Goal: Task Accomplishment & Management: Manage account settings

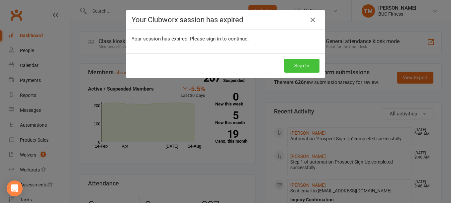
click at [294, 63] on button "Sign In" at bounding box center [302, 66] width 36 height 14
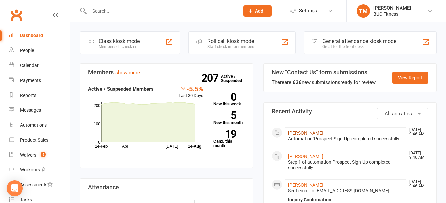
click at [301, 132] on link "[PERSON_NAME]" at bounding box center [306, 133] width 36 height 5
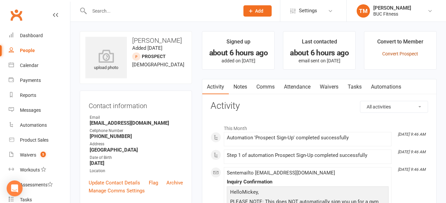
click at [401, 53] on link "Convert Prospect" at bounding box center [400, 53] width 36 height 5
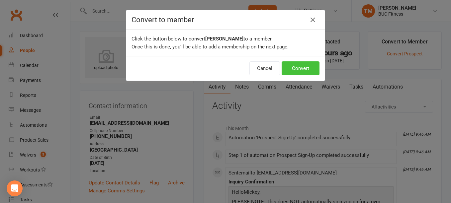
click at [294, 66] on button "Convert" at bounding box center [301, 68] width 38 height 14
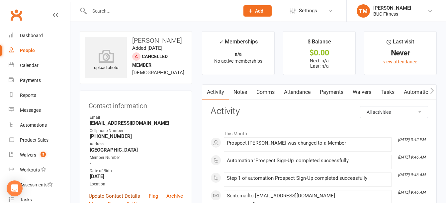
click at [107, 195] on link "Update Contact Details" at bounding box center [115, 196] width 52 height 8
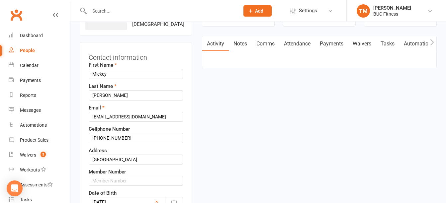
scroll to position [64, 0]
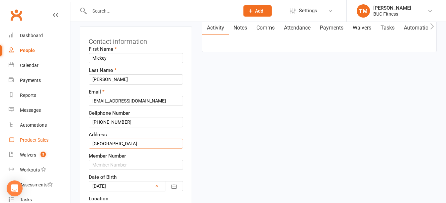
drag, startPoint x: 129, startPoint y: 142, endPoint x: 51, endPoint y: 142, distance: 78.1
paste input "1105 downy drive oronogo mo 64855"
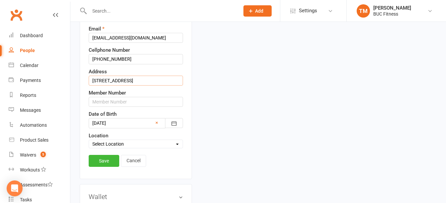
scroll to position [131, 0]
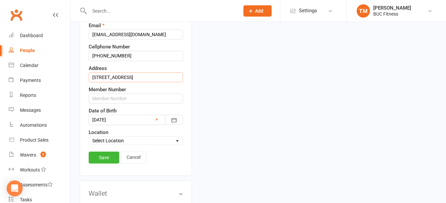
type input "1105 downy drive oronogo mo 64855"
click at [174, 121] on icon "button" at bounding box center [174, 120] width 7 height 7
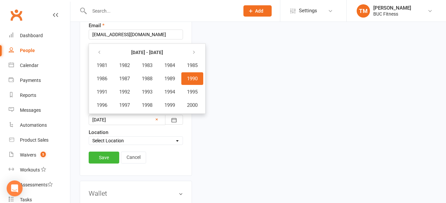
click at [192, 81] on span "1990" at bounding box center [192, 79] width 11 height 6
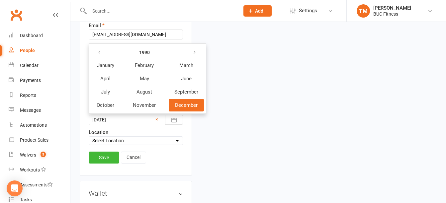
click at [184, 106] on span "December" at bounding box center [186, 105] width 23 height 6
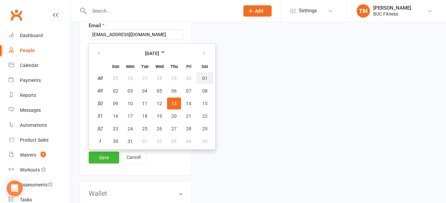
click at [205, 79] on span "01" at bounding box center [204, 78] width 5 height 5
type input "01 Dec 1990"
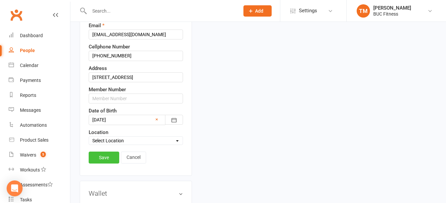
click at [105, 156] on link "Save" at bounding box center [104, 158] width 31 height 12
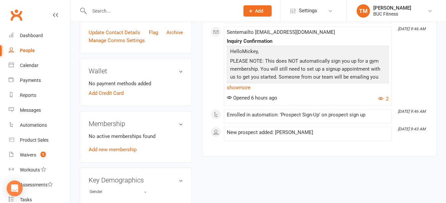
scroll to position [164, 0]
click at [103, 93] on link "Add Credit Card" at bounding box center [106, 93] width 35 height 8
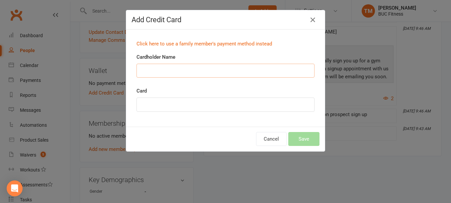
click at [189, 73] on input "Cardholder Name" at bounding box center [226, 71] width 178 height 14
paste input "Mickey karpinski"
type input "[PERSON_NAME]"
click at [153, 108] on div at bounding box center [226, 105] width 178 height 14
click at [304, 140] on button "Save" at bounding box center [303, 139] width 31 height 14
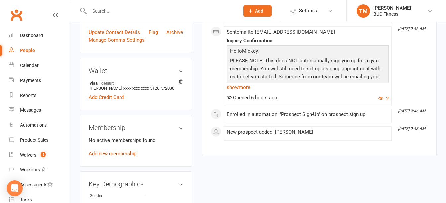
click at [121, 153] on link "Add new membership" at bounding box center [113, 154] width 48 height 6
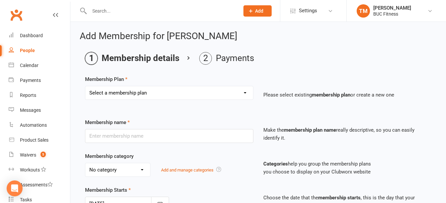
click at [142, 89] on select "Select a membership plan Create new Membership Plan Single Membership # (Plus T…" at bounding box center [169, 92] width 168 height 13
select select "9"
click at [85, 86] on select "Select a membership plan Create new Membership Plan Single Membership # (Plus T…" at bounding box center [169, 92] width 168 height 13
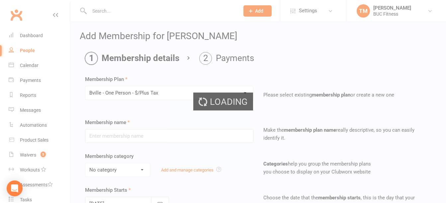
type input "Bville - One Person - $/Plus Tax"
select select "2"
type input "0"
select select "2"
type input "0"
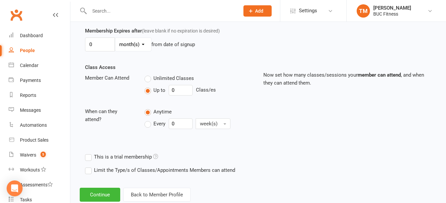
scroll to position [211, 0]
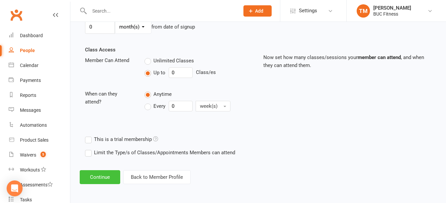
click at [104, 180] on button "Continue" at bounding box center [100, 177] width 41 height 14
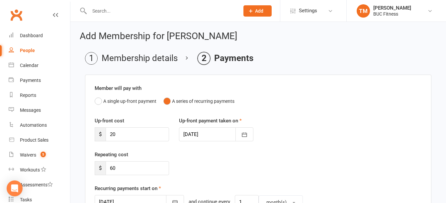
scroll to position [33, 0]
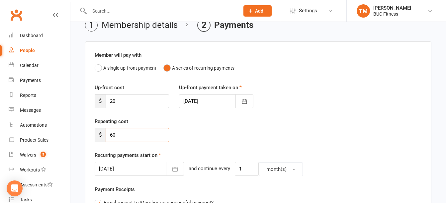
drag, startPoint x: 132, startPoint y: 136, endPoint x: 78, endPoint y: 138, distance: 54.5
type input "64.72"
click at [172, 170] on icon "button" at bounding box center [175, 169] width 7 height 7
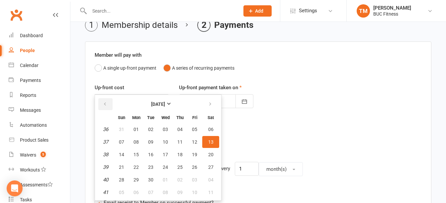
click at [104, 103] on icon "button" at bounding box center [105, 104] width 5 height 5
click at [194, 154] on span "15" at bounding box center [194, 154] width 5 height 5
type input "15 Aug 2025"
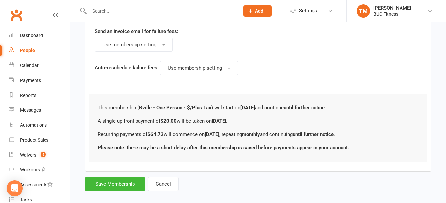
scroll to position [434, 0]
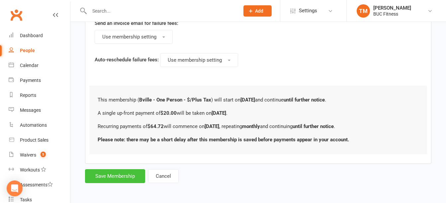
click at [105, 179] on button "Save Membership" at bounding box center [115, 176] width 60 height 14
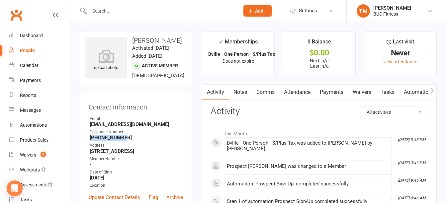
drag, startPoint x: 90, startPoint y: 146, endPoint x: 124, endPoint y: 145, distance: 34.2
click at [124, 141] on strong "402-281-8101" at bounding box center [136, 138] width 93 height 6
copy strong "402-281-8101"
drag, startPoint x: 90, startPoint y: 131, endPoint x: 161, endPoint y: 135, distance: 71.2
click at [161, 128] on strong "Mickeykarpinski55@gmail.com" at bounding box center [136, 125] width 93 height 6
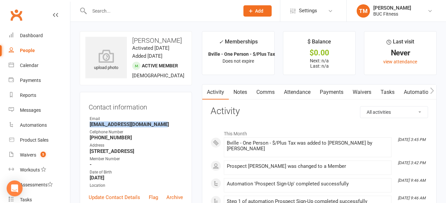
copy strong "Mickeykarpinski55@gmail.com"
click at [362, 89] on link "Waivers" at bounding box center [362, 92] width 28 height 15
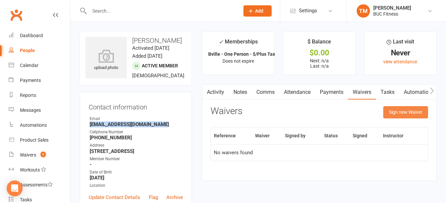
click at [409, 115] on button "Sign new Waiver" at bounding box center [405, 112] width 45 height 12
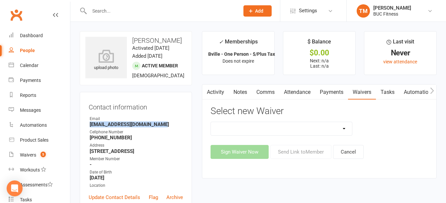
click at [307, 126] on select "New Client--Barnesville New Client--Fergus Falls Photo Release Waiver Rules / I…" at bounding box center [281, 128] width 141 height 13
select select "5045"
click at [211, 122] on select "New Client--Barnesville New Client--Fergus Falls Photo Release Waiver Rules / I…" at bounding box center [281, 128] width 141 height 13
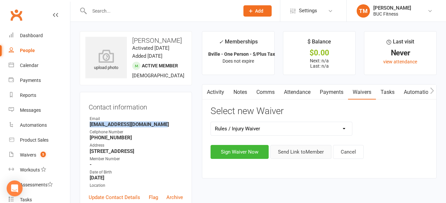
click at [316, 154] on button "Send Link to Member" at bounding box center [301, 152] width 61 height 14
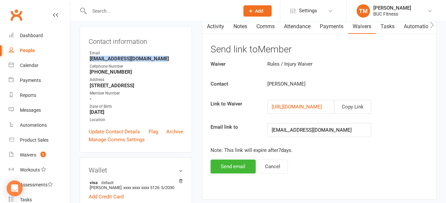
scroll to position [66, 0]
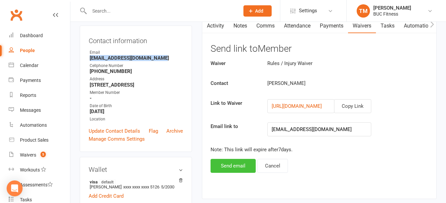
click at [229, 165] on button "Send email" at bounding box center [233, 166] width 45 height 14
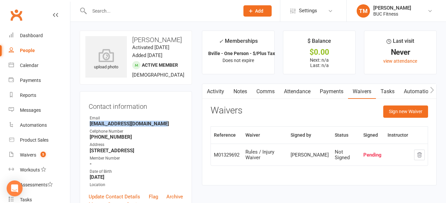
scroll to position [0, 0]
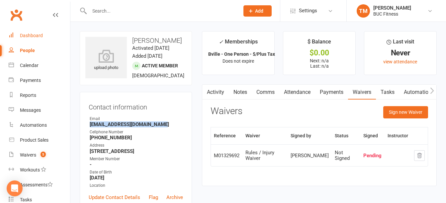
click at [32, 34] on div "Dashboard" at bounding box center [31, 35] width 23 height 5
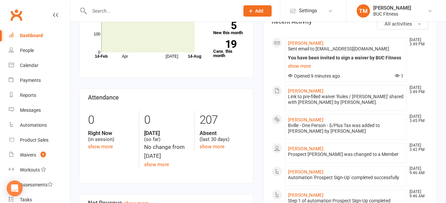
scroll to position [100, 0]
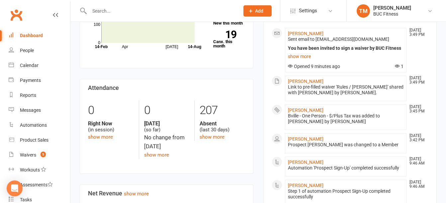
click at [40, 35] on div "Dashboard" at bounding box center [31, 35] width 23 height 5
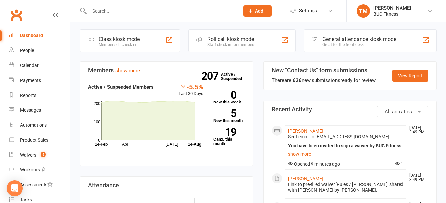
scroll to position [0, 0]
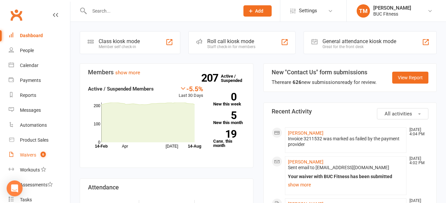
click at [29, 153] on div "Waivers" at bounding box center [28, 155] width 16 height 5
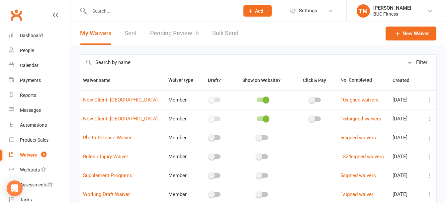
click at [172, 35] on link "Pending Review 6" at bounding box center [174, 33] width 49 height 23
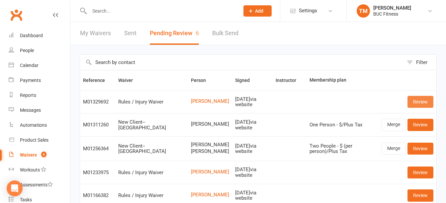
click at [423, 104] on link "Review" at bounding box center [421, 102] width 26 height 12
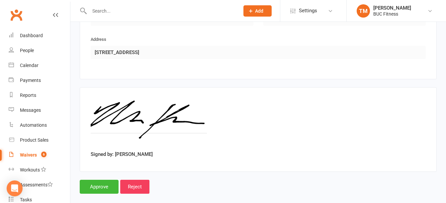
scroll to position [397, 0]
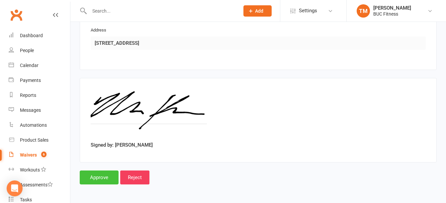
click at [97, 177] on input "Approve" at bounding box center [99, 178] width 39 height 14
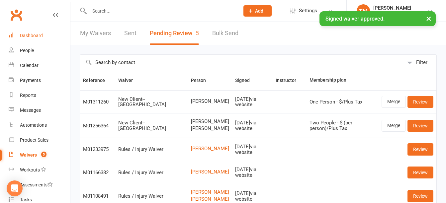
click at [30, 35] on div "Dashboard" at bounding box center [31, 35] width 23 height 5
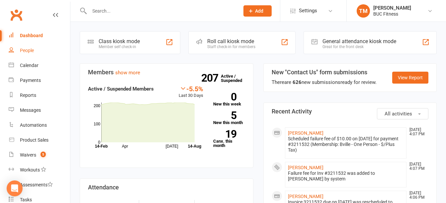
click at [22, 53] on div "People" at bounding box center [27, 50] width 14 height 5
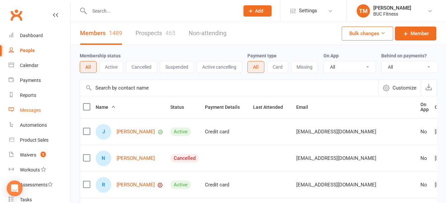
click at [40, 111] on div "Messages" at bounding box center [30, 110] width 21 height 5
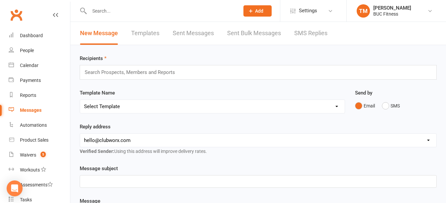
click at [313, 37] on link "SMS Replies" at bounding box center [310, 33] width 33 height 23
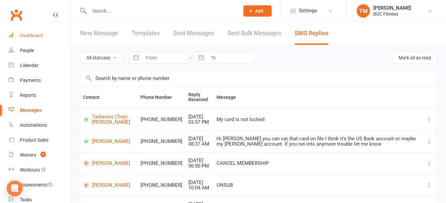
click at [27, 35] on div "Dashboard" at bounding box center [31, 35] width 23 height 5
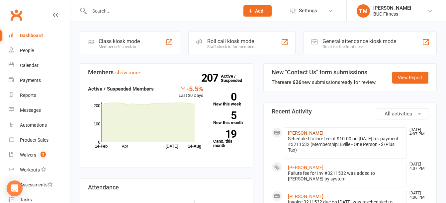
click at [319, 135] on link "[PERSON_NAME]" at bounding box center [306, 133] width 36 height 5
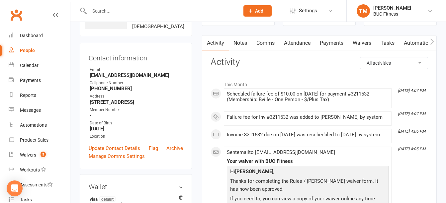
scroll to position [33, 0]
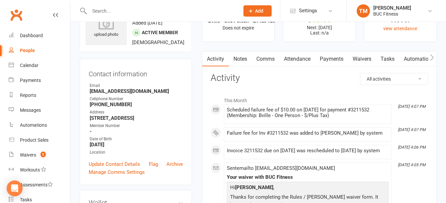
click at [335, 61] on link "Payments" at bounding box center [331, 59] width 33 height 15
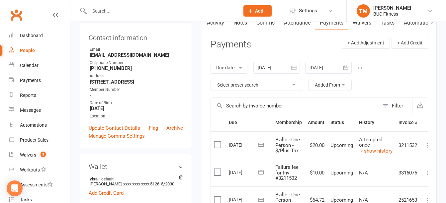
scroll to position [133, 0]
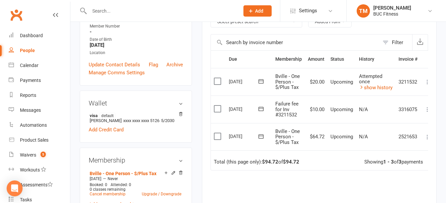
click at [358, 86] on td "Attempted once show history" at bounding box center [376, 82] width 40 height 28
click at [363, 86] on icon at bounding box center [361, 87] width 5 height 5
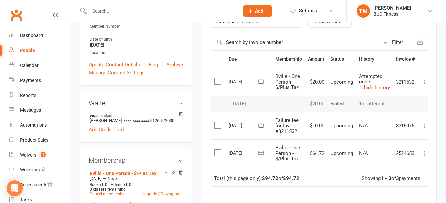
click at [363, 86] on icon at bounding box center [361, 87] width 5 height 5
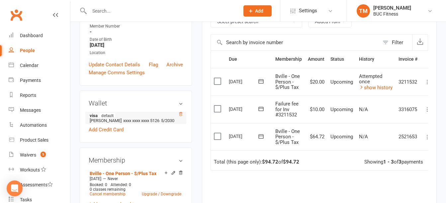
click at [180, 117] on icon at bounding box center [180, 114] width 5 height 5
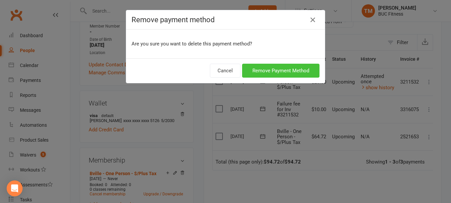
click at [274, 71] on button "Remove Payment Method" at bounding box center [280, 71] width 77 height 14
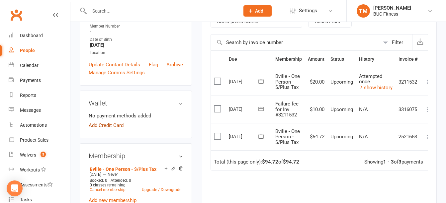
click at [108, 130] on link "Add Credit Card" at bounding box center [106, 126] width 35 height 8
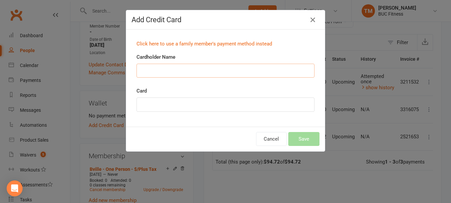
click at [206, 73] on input "Cardholder Name" at bounding box center [226, 71] width 178 height 14
type input "[PERSON_NAME]"
click at [251, 122] on div "Click here to use a family member's payment method instead Cardholder Name Mick…" at bounding box center [225, 78] width 199 height 97
click at [310, 140] on button "Save" at bounding box center [303, 139] width 31 height 14
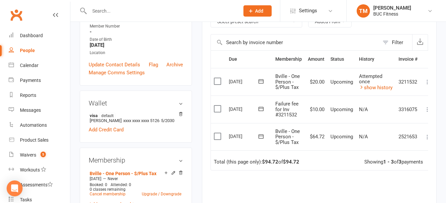
click at [217, 111] on label at bounding box center [218, 109] width 9 height 7
click at [217, 106] on input "checkbox" at bounding box center [216, 106] width 4 height 0
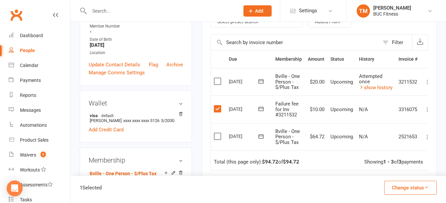
click at [400, 191] on button "Change status" at bounding box center [410, 188] width 53 height 14
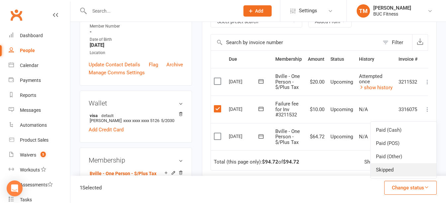
click at [390, 171] on link "Skipped" at bounding box center [404, 169] width 66 height 13
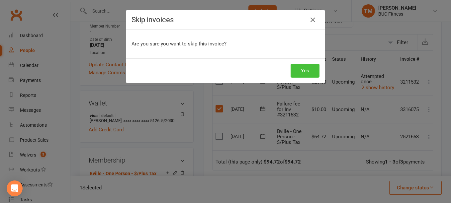
click at [303, 71] on button "Yes" at bounding box center [305, 71] width 29 height 14
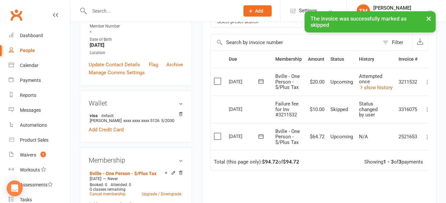
click at [216, 82] on label at bounding box center [218, 81] width 9 height 7
click at [216, 78] on input "checkbox" at bounding box center [216, 78] width 4 height 0
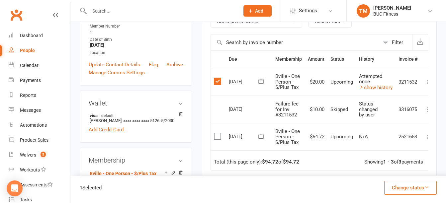
click at [417, 86] on td "3211532" at bounding box center [408, 82] width 25 height 28
click at [411, 82] on td "3211532" at bounding box center [408, 82] width 25 height 28
click at [232, 79] on div "24 Aug 2025" at bounding box center [244, 81] width 31 height 10
click at [383, 89] on link "show history" at bounding box center [376, 88] width 34 height 6
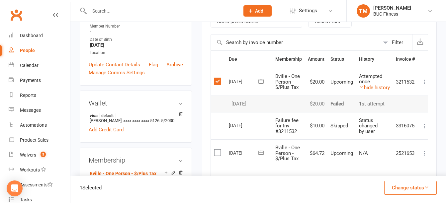
click at [260, 83] on icon at bounding box center [261, 81] width 7 height 7
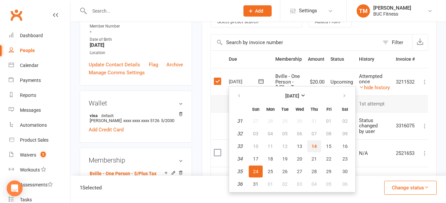
click at [314, 146] on span "14" at bounding box center [314, 146] width 5 height 5
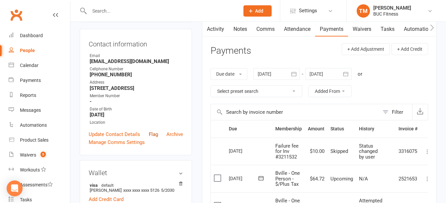
scroll to position [0, 0]
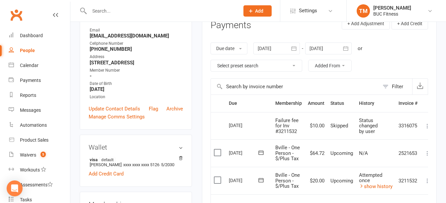
scroll to position [100, 0]
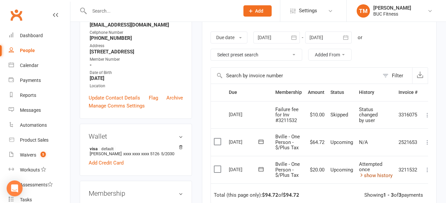
click at [361, 175] on icon at bounding box center [361, 175] width 5 height 5
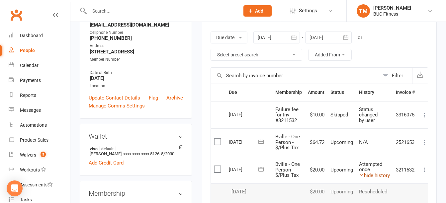
click at [361, 175] on icon at bounding box center [361, 175] width 5 height 5
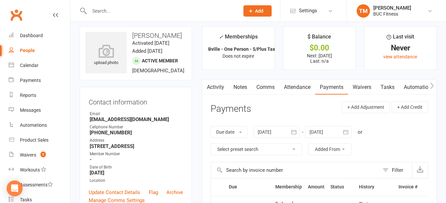
scroll to position [0, 0]
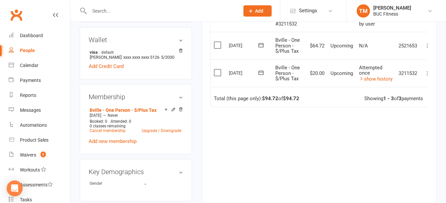
scroll to position [199, 0]
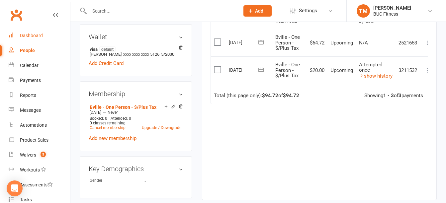
click at [37, 36] on div "Dashboard" at bounding box center [31, 35] width 23 height 5
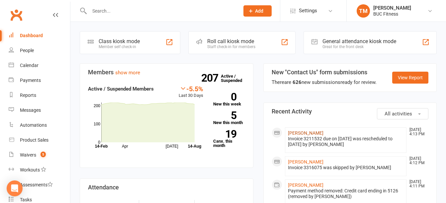
click at [309, 131] on link "[PERSON_NAME]" at bounding box center [306, 133] width 36 height 5
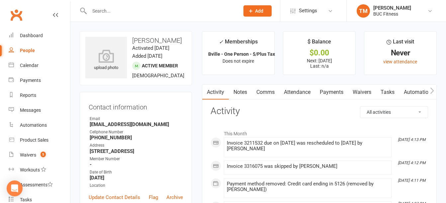
click at [124, 14] on input "text" at bounding box center [161, 10] width 148 height 9
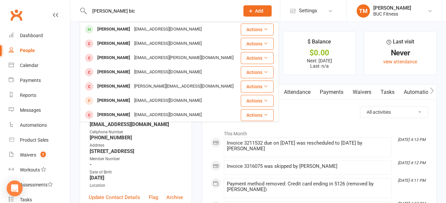
type input "kay bic"
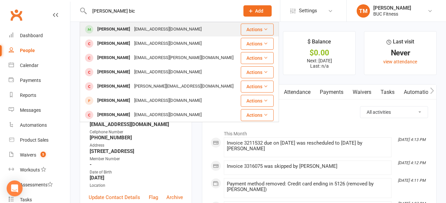
click at [132, 32] on div "kchofee11@gmail.com" at bounding box center [167, 30] width 71 height 10
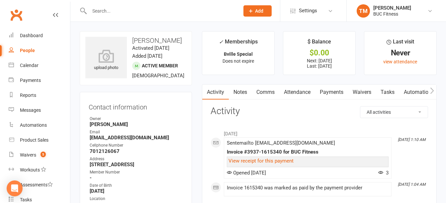
click at [366, 93] on link "Waivers" at bounding box center [362, 92] width 28 height 15
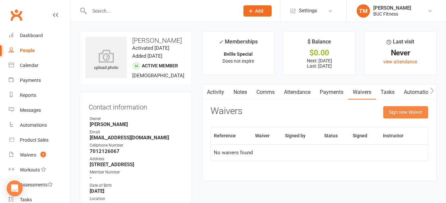
click at [413, 114] on button "Sign new Waiver" at bounding box center [405, 112] width 45 height 12
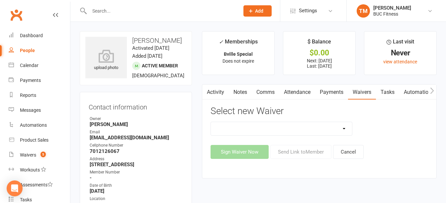
click at [318, 131] on select "New Client--Barnesville New Client--Fergus Falls Photo Release Waiver Rules / I…" at bounding box center [281, 128] width 141 height 13
select select "5045"
click at [211, 122] on select "New Client--Barnesville New Client--Fergus Falls Photo Release Waiver Rules / I…" at bounding box center [281, 128] width 141 height 13
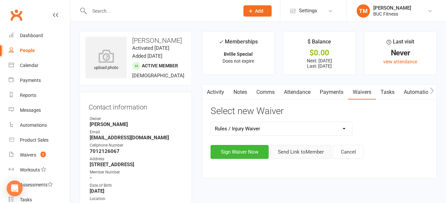
click at [295, 150] on button "Send Link to Member" at bounding box center [301, 152] width 61 height 14
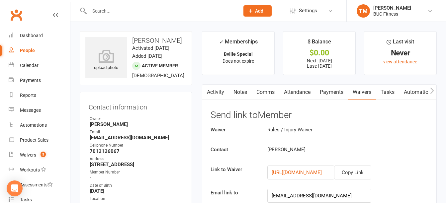
click at [332, 94] on link "Payments" at bounding box center [331, 92] width 33 height 15
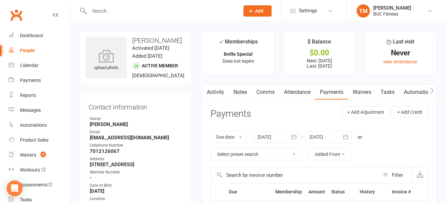
click at [361, 89] on link "Waivers" at bounding box center [362, 92] width 28 height 15
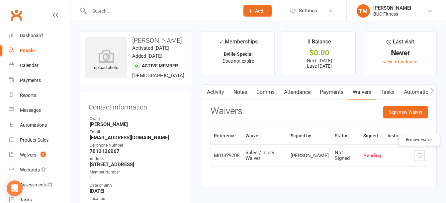
click at [420, 155] on icon "button" at bounding box center [420, 156] width 6 height 6
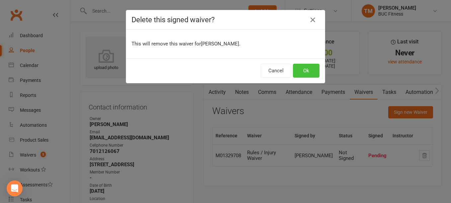
click at [295, 74] on button "Ok" at bounding box center [306, 71] width 27 height 14
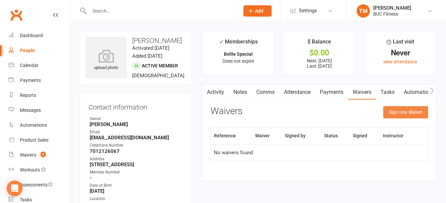
click at [404, 115] on button "Sign new Waiver" at bounding box center [405, 112] width 45 height 12
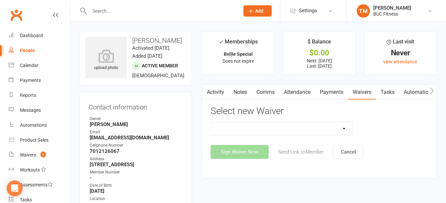
click at [305, 131] on select "New Client--Barnesville New Client--Fergus Falls Photo Release Waiver Rules / I…" at bounding box center [281, 128] width 141 height 13
select select "5045"
click at [211, 122] on select "New Client--Barnesville New Client--Fergus Falls Photo Release Waiver Rules / I…" at bounding box center [281, 128] width 141 height 13
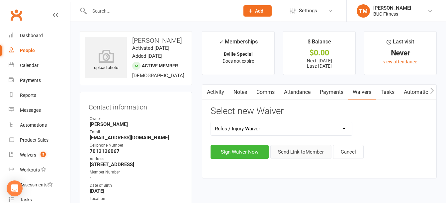
click at [309, 154] on button "Send Link to Member" at bounding box center [301, 152] width 61 height 14
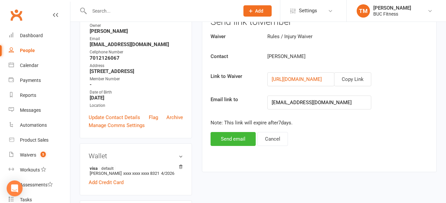
scroll to position [100, 0]
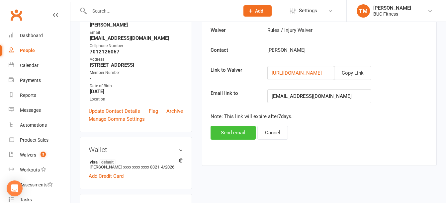
click at [239, 137] on button "Send email" at bounding box center [233, 133] width 45 height 14
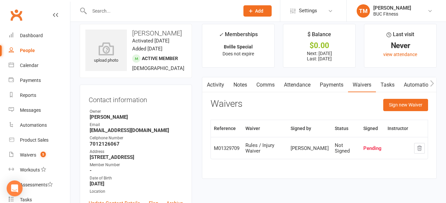
scroll to position [0, 0]
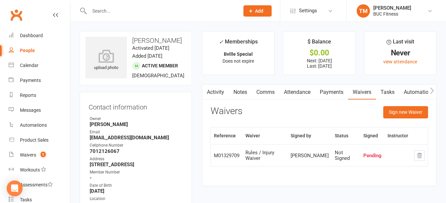
click at [326, 94] on link "Payments" at bounding box center [331, 92] width 33 height 15
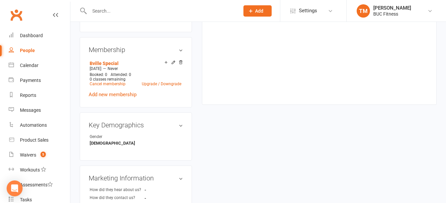
scroll to position [266, 0]
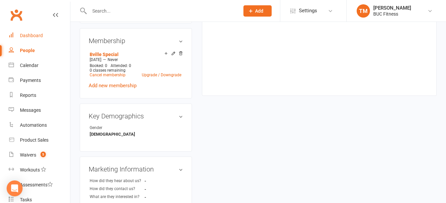
click at [24, 35] on div "Dashboard" at bounding box center [31, 35] width 23 height 5
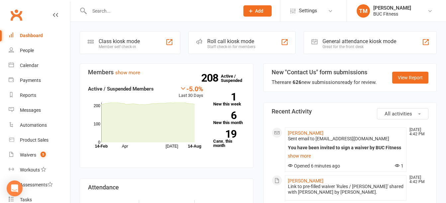
click at [21, 34] on div "Dashboard" at bounding box center [31, 35] width 23 height 5
click at [29, 154] on div "Waivers" at bounding box center [28, 155] width 16 height 5
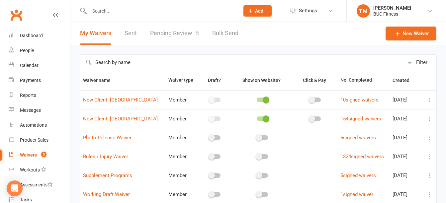
click at [174, 32] on link "Pending Review 5" at bounding box center [174, 33] width 49 height 23
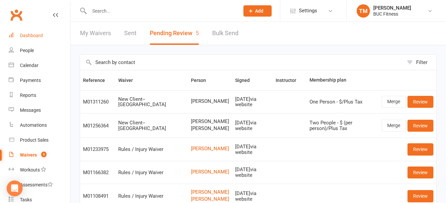
click at [31, 32] on link "Dashboard" at bounding box center [39, 35] width 61 height 15
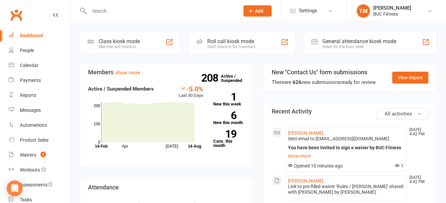
click at [24, 38] on div "Dashboard" at bounding box center [31, 35] width 23 height 5
click at [31, 34] on div "Dashboard" at bounding box center [31, 35] width 23 height 5
click at [37, 36] on div "Dashboard" at bounding box center [31, 35] width 23 height 5
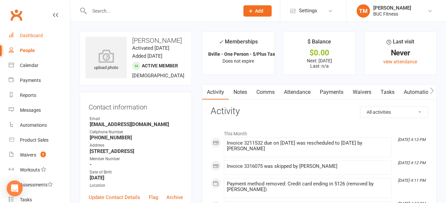
click at [33, 34] on div "Dashboard" at bounding box center [31, 35] width 23 height 5
